Goal: Task Accomplishment & Management: Use online tool/utility

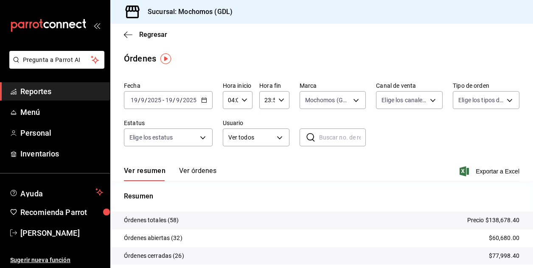
click at [232, 103] on input "04:00" at bounding box center [230, 100] width 15 height 17
click at [229, 124] on span "04" at bounding box center [229, 121] width 1 height 7
click at [410, 149] on div at bounding box center [266, 134] width 533 height 268
click at [231, 98] on input "04:00" at bounding box center [230, 100] width 15 height 17
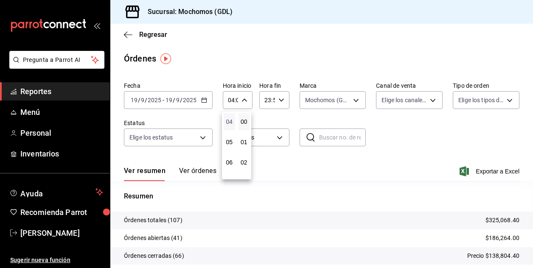
click at [229, 123] on span "04" at bounding box center [229, 121] width 1 height 7
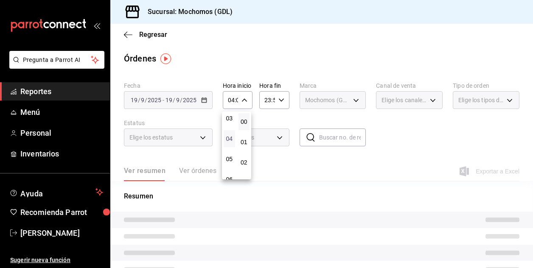
scroll to position [48, 0]
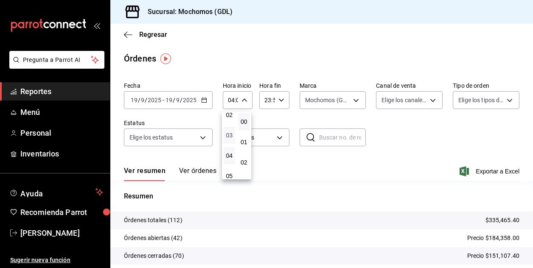
click at [230, 137] on span "03" at bounding box center [229, 135] width 1 height 7
click at [423, 148] on div at bounding box center [266, 134] width 533 height 268
click at [232, 101] on input "03:00" at bounding box center [230, 100] width 15 height 17
click at [230, 141] on span "04" at bounding box center [229, 142] width 1 height 7
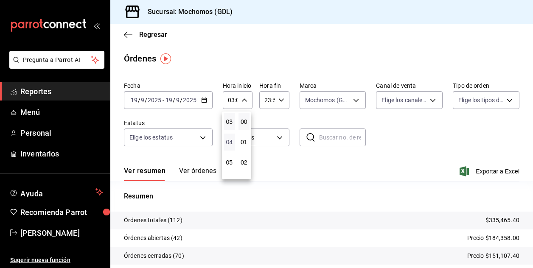
type input "04:00"
click at [419, 150] on div at bounding box center [266, 134] width 533 height 268
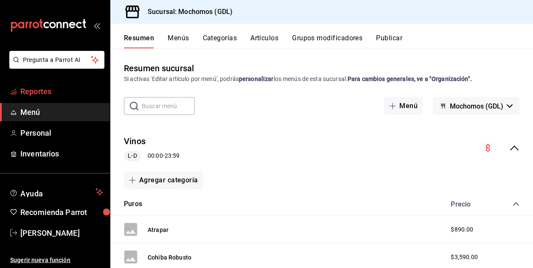
click at [25, 90] on font "Reportes" at bounding box center [35, 91] width 31 height 9
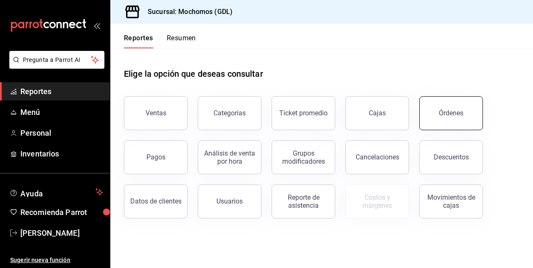
click at [457, 113] on div "Órdenes" at bounding box center [451, 113] width 25 height 8
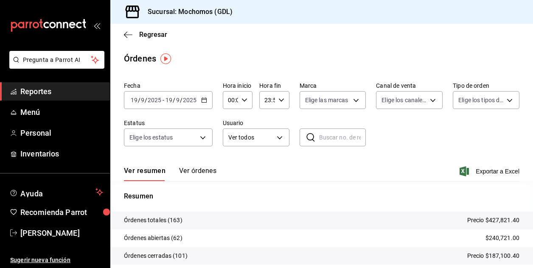
click at [242, 102] on icon "button" at bounding box center [244, 100] width 6 height 6
click at [229, 163] on span "02" at bounding box center [229, 162] width 1 height 7
type input "02:00"
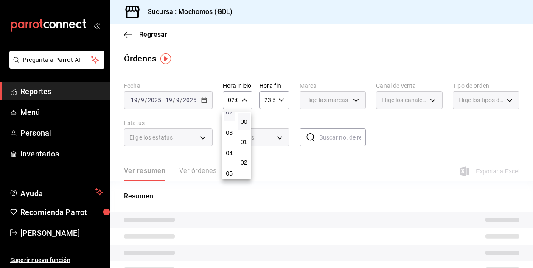
scroll to position [51, 0]
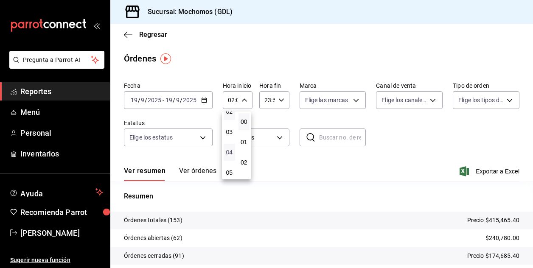
click at [230, 152] on span "04" at bounding box center [229, 152] width 1 height 7
type input "04:00"
click at [351, 98] on div at bounding box center [266, 134] width 533 height 268
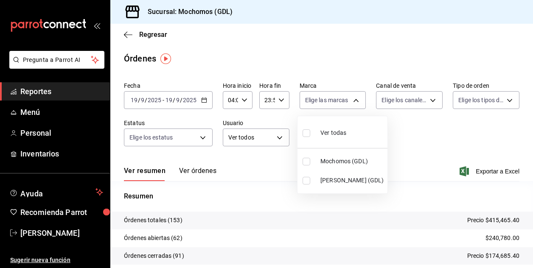
click at [351, 98] on body "Pregunta a Parrot AI Reportes Menú Personal Inventarios Ayuda Recomienda Parrot…" at bounding box center [266, 134] width 533 height 268
click at [305, 161] on input "checkbox" at bounding box center [306, 162] width 8 height 8
checkbox input "true"
type input "36c25d4a-7cb0-456c-a434-e981d54830bc"
click at [419, 135] on div at bounding box center [266, 134] width 533 height 268
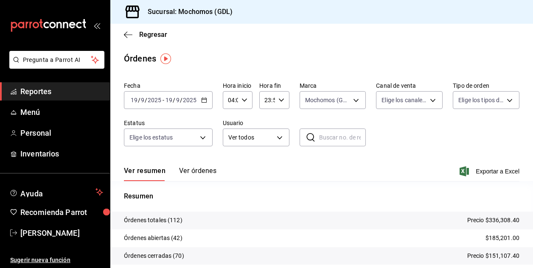
click at [244, 98] on icon "button" at bounding box center [244, 100] width 6 height 6
click at [229, 144] on span "05" at bounding box center [229, 142] width 1 height 7
click at [230, 126] on button "04" at bounding box center [229, 121] width 11 height 17
type input "04:00"
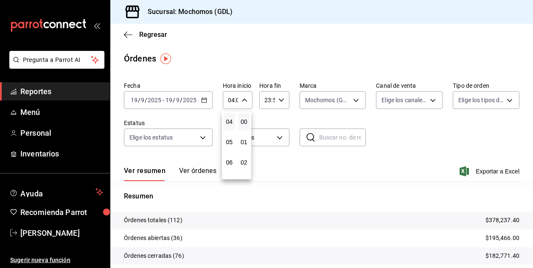
click at [316, 38] on div at bounding box center [266, 134] width 533 height 268
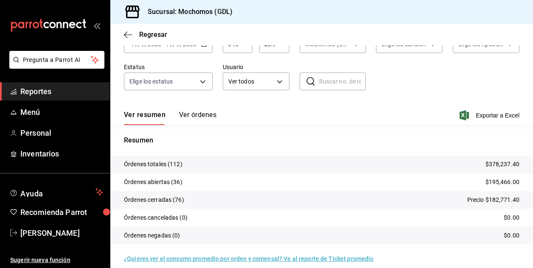
scroll to position [57, 0]
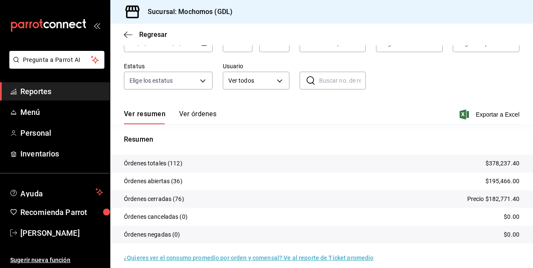
click at [49, 91] on font "Reportes" at bounding box center [35, 91] width 31 height 9
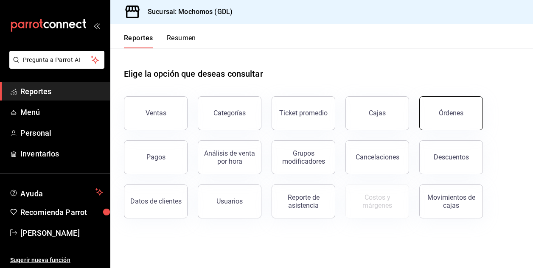
click at [437, 118] on button "Órdenes" at bounding box center [451, 113] width 64 height 34
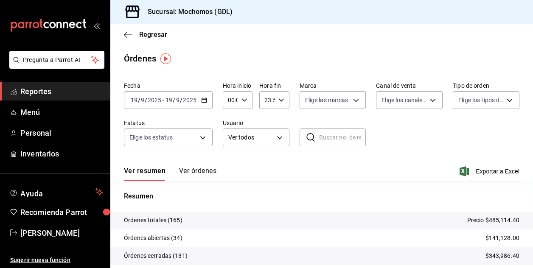
click at [169, 106] on div "[DATE] [DATE] - [DATE] [DATE]" at bounding box center [168, 100] width 89 height 18
click at [158, 103] on input "2025" at bounding box center [154, 100] width 14 height 7
click at [260, 166] on div "Ver resumen Ver órdenes Exportar a Excel" at bounding box center [321, 169] width 395 height 25
click at [151, 98] on input "2025" at bounding box center [154, 100] width 14 height 7
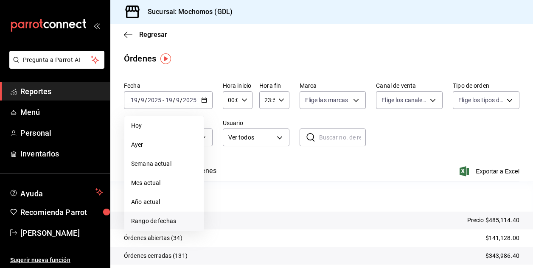
click at [160, 217] on span "Rango de fechas" at bounding box center [164, 221] width 66 height 9
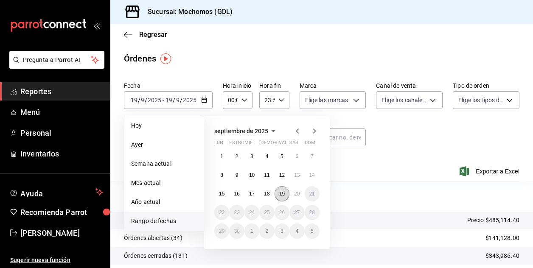
click at [283, 194] on abbr "19" at bounding box center [282, 194] width 6 height 6
click at [299, 195] on abbr "20" at bounding box center [297, 194] width 6 height 6
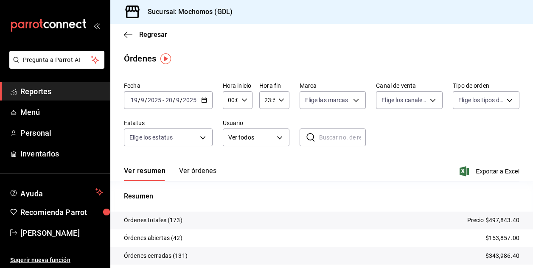
click at [245, 101] on icon "button" at bounding box center [244, 100] width 6 height 6
click at [229, 165] on span "02" at bounding box center [229, 162] width 1 height 7
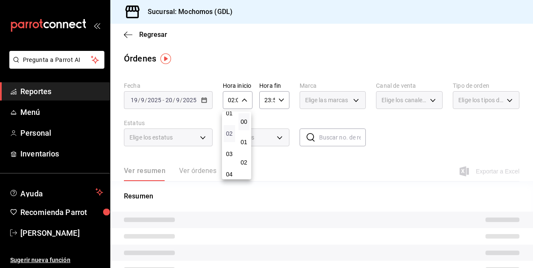
scroll to position [34, 0]
click at [229, 146] on span "03" at bounding box center [229, 149] width 1 height 7
type input "03:00"
click at [350, 101] on div at bounding box center [266, 134] width 533 height 268
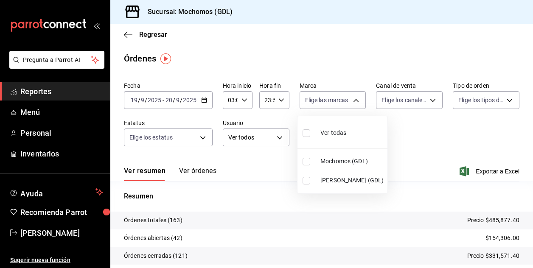
click at [350, 101] on body "Pregunta a Parrot AI Reportes Menú Personal Inventarios Ayuda Recomienda Parrot…" at bounding box center [266, 134] width 533 height 268
click at [304, 161] on input "checkbox" at bounding box center [306, 162] width 8 height 8
checkbox input "true"
type input "36c25d4a-7cb0-456c-a434-e981d54830bc"
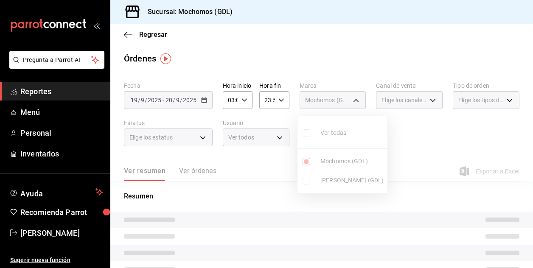
click at [407, 140] on div at bounding box center [266, 134] width 533 height 268
